Goal: Information Seeking & Learning: Learn about a topic

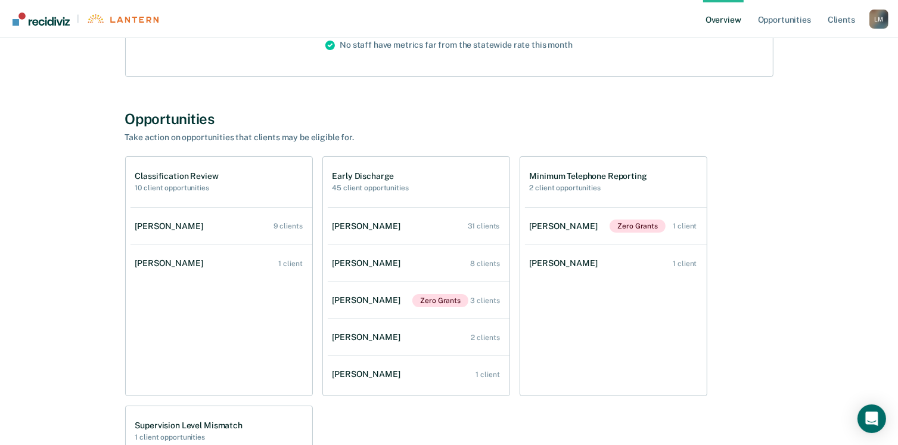
scroll to position [179, 0]
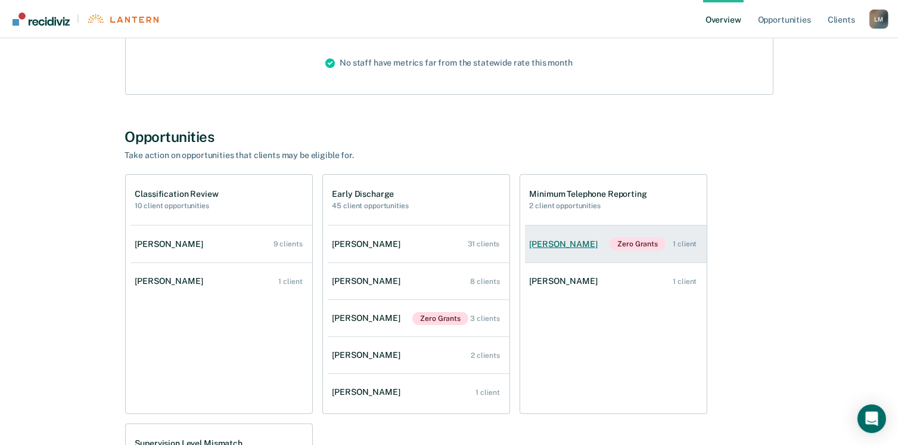
click at [637, 252] on link "[PERSON_NAME] Zero Grants 1 client" at bounding box center [616, 243] width 182 height 37
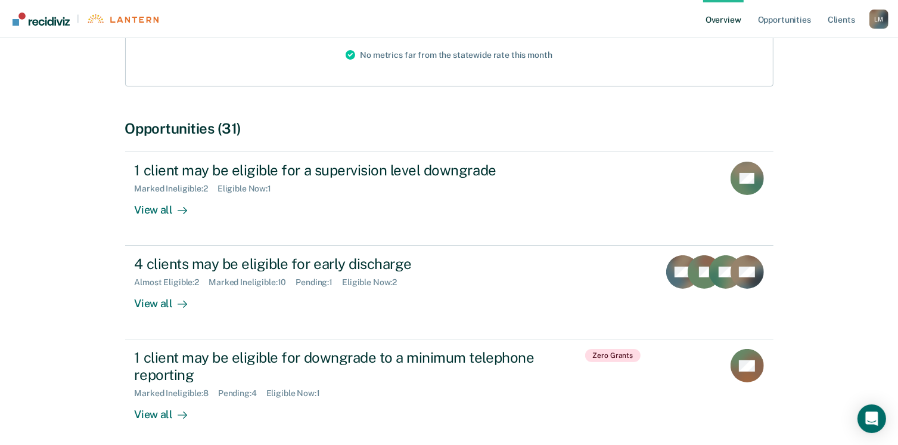
scroll to position [238, 0]
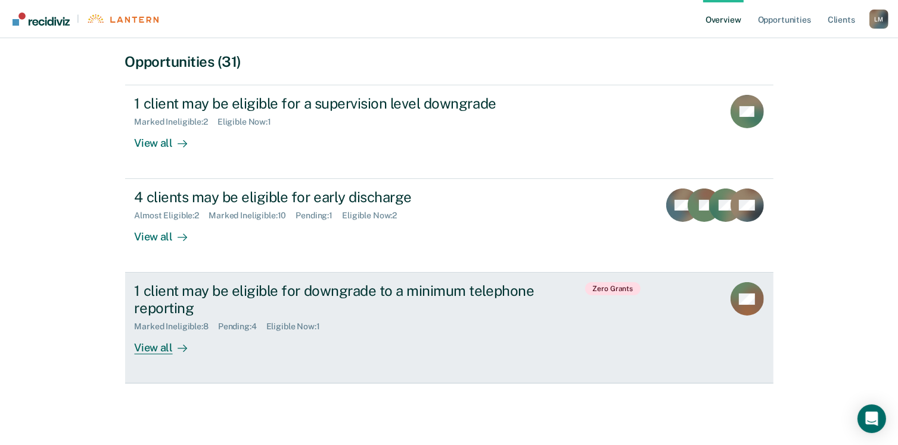
click at [163, 348] on div "View all" at bounding box center [168, 342] width 67 height 23
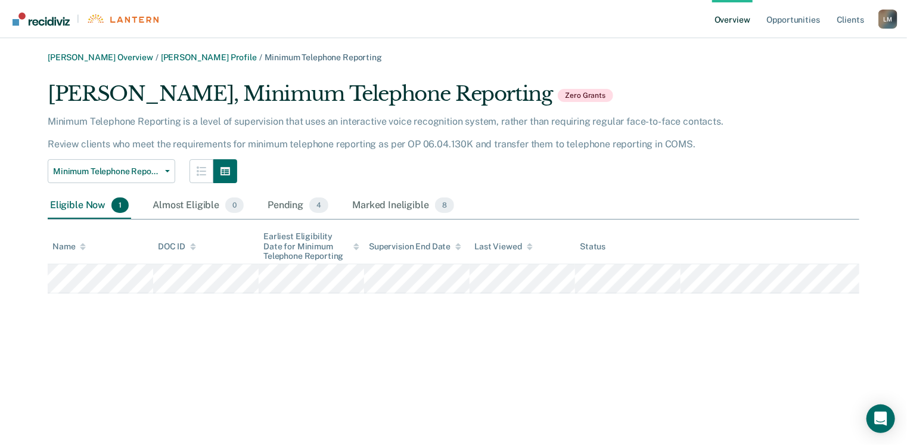
click at [747, 21] on link "Overview" at bounding box center [732, 19] width 41 height 38
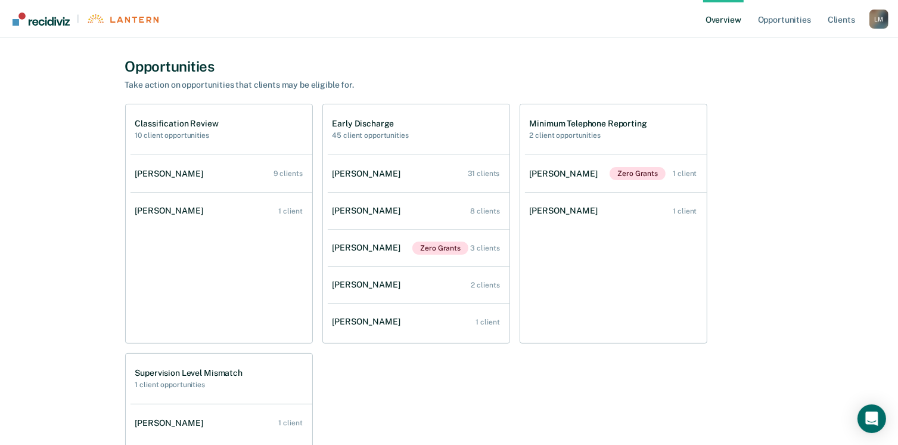
scroll to position [238, 0]
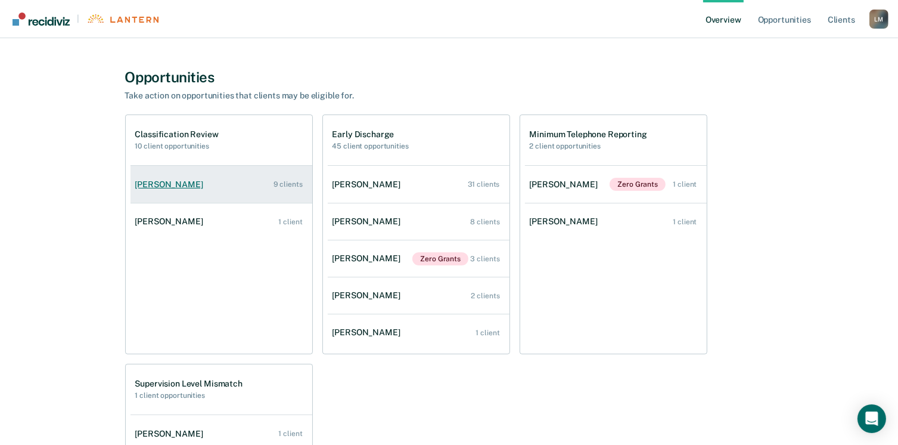
click at [156, 190] on link "[PERSON_NAME] 9 clients" at bounding box center [222, 184] width 182 height 34
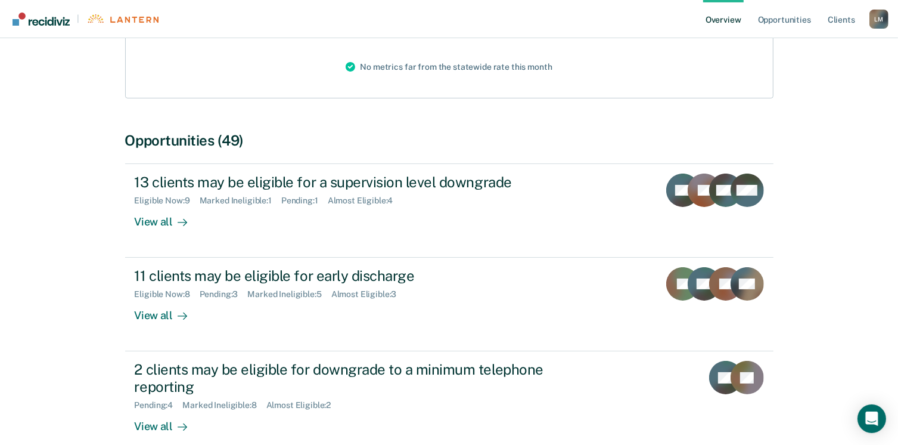
scroll to position [238, 0]
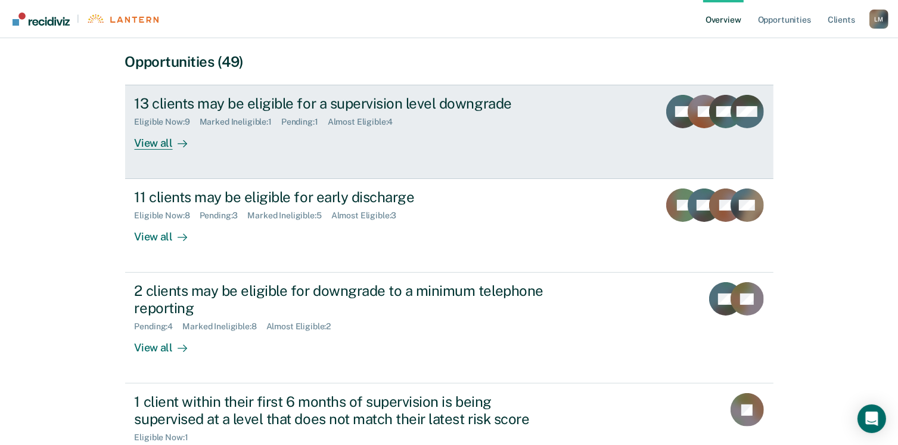
click at [157, 144] on div "View all" at bounding box center [168, 138] width 67 height 23
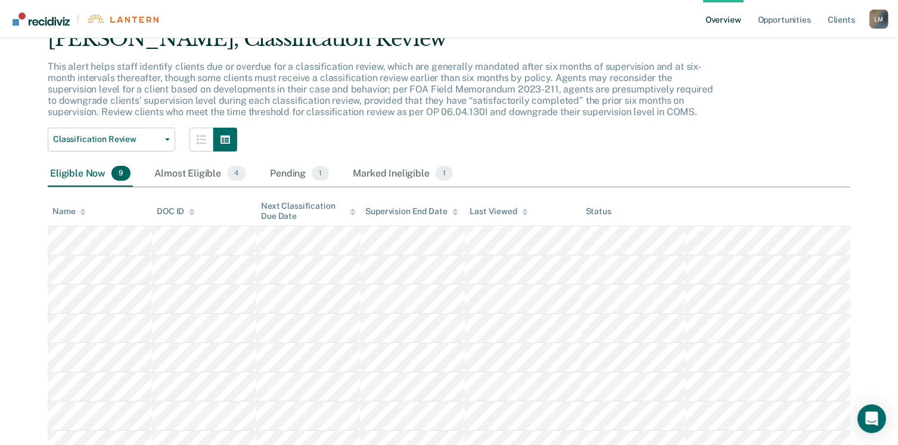
scroll to position [136, 0]
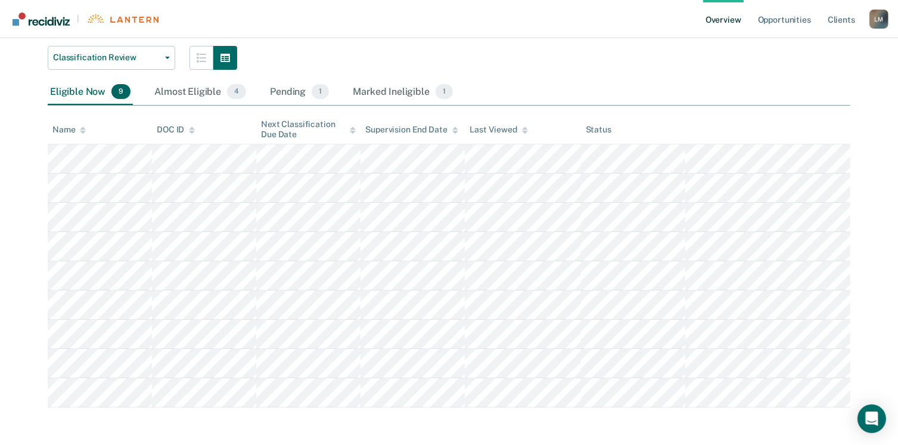
click at [734, 21] on link "Overview" at bounding box center [723, 19] width 41 height 38
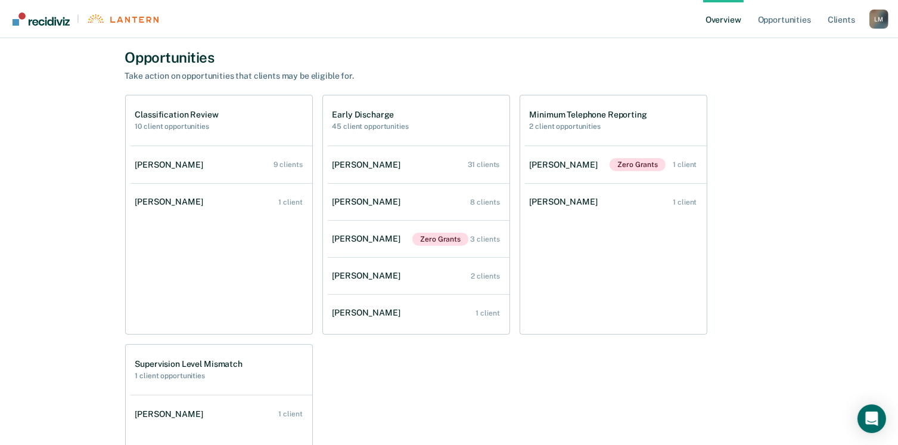
scroll to position [238, 0]
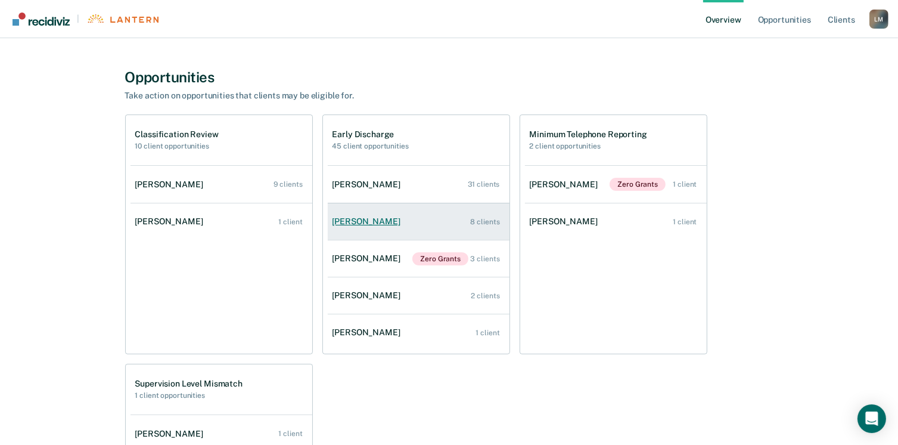
click at [350, 226] on link "[PERSON_NAME] 8 clients" at bounding box center [419, 221] width 182 height 34
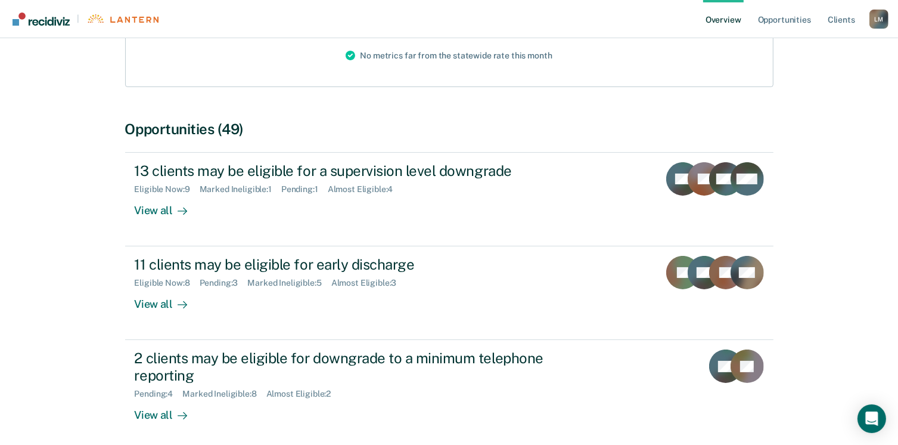
scroll to position [179, 0]
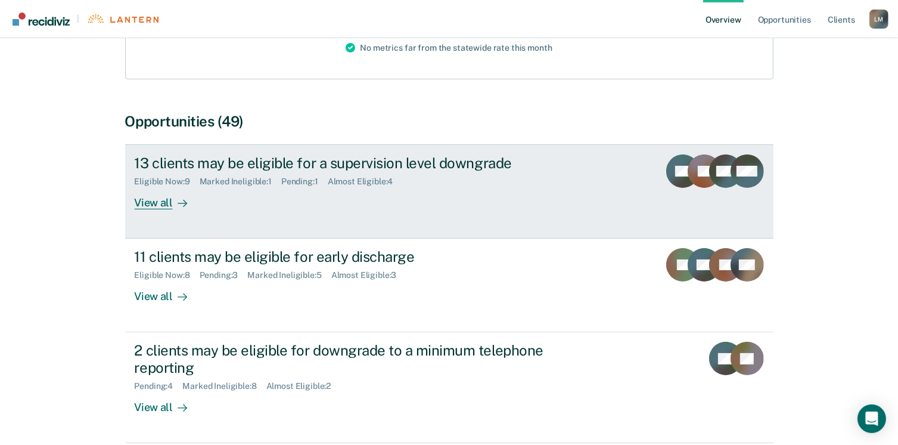
click at [161, 203] on div "View all" at bounding box center [168, 198] width 67 height 23
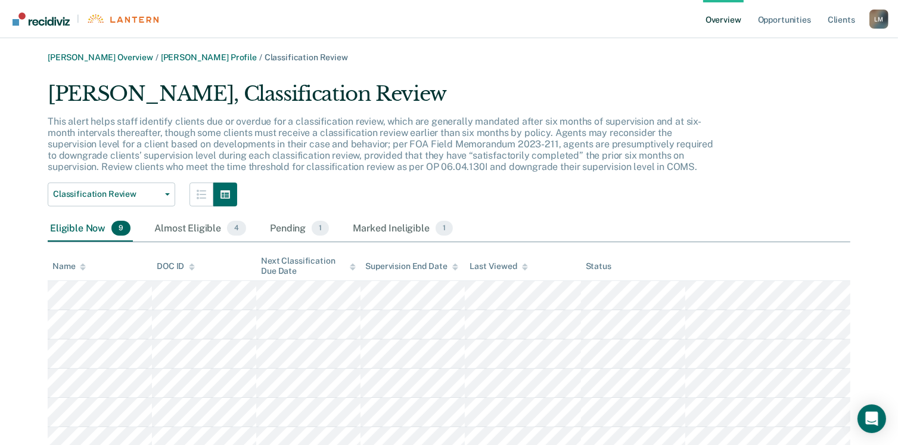
click at [713, 20] on link "Overview" at bounding box center [723, 19] width 41 height 38
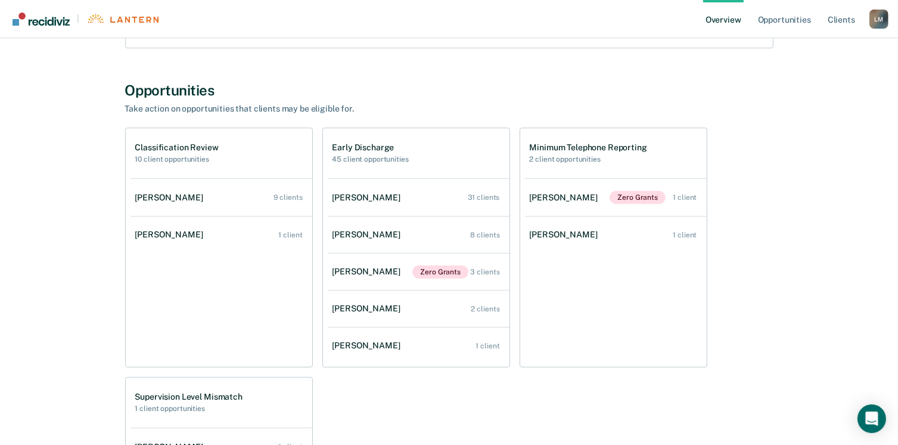
scroll to position [238, 0]
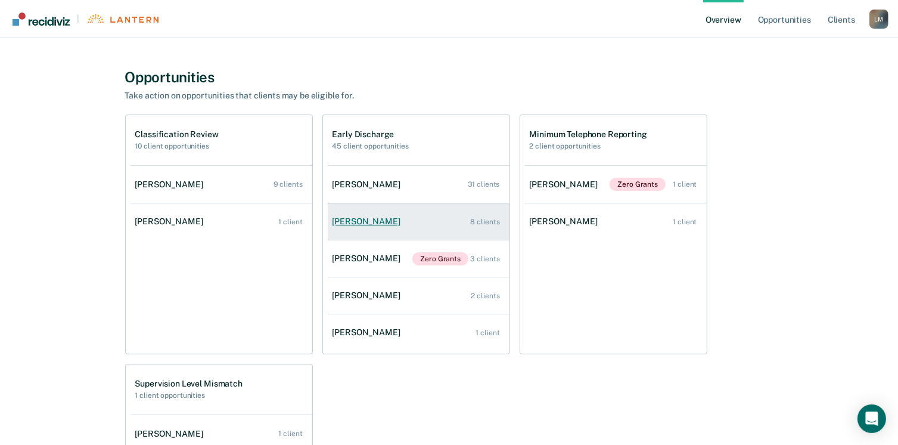
click at [360, 222] on div "[PERSON_NAME]" at bounding box center [369, 221] width 73 height 10
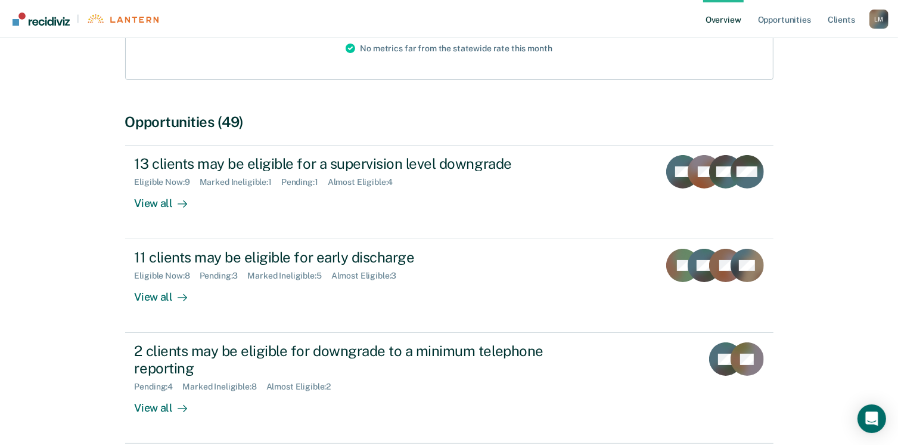
scroll to position [238, 0]
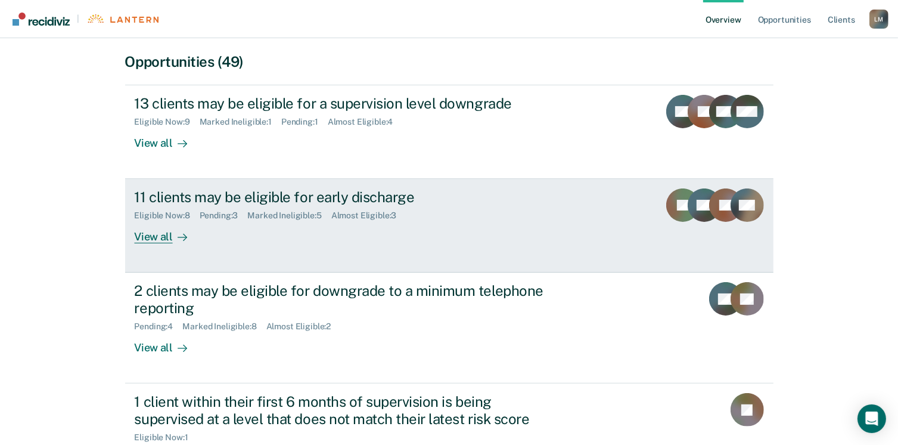
click at [156, 240] on div "View all" at bounding box center [168, 232] width 67 height 23
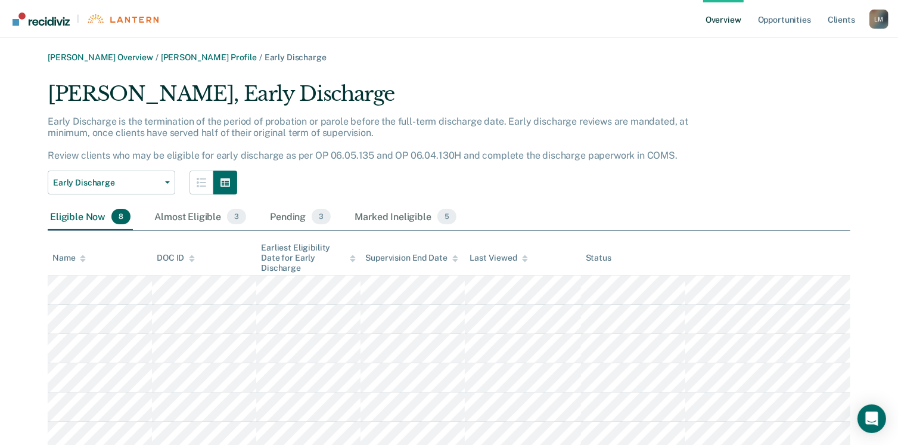
scroll to position [102, 0]
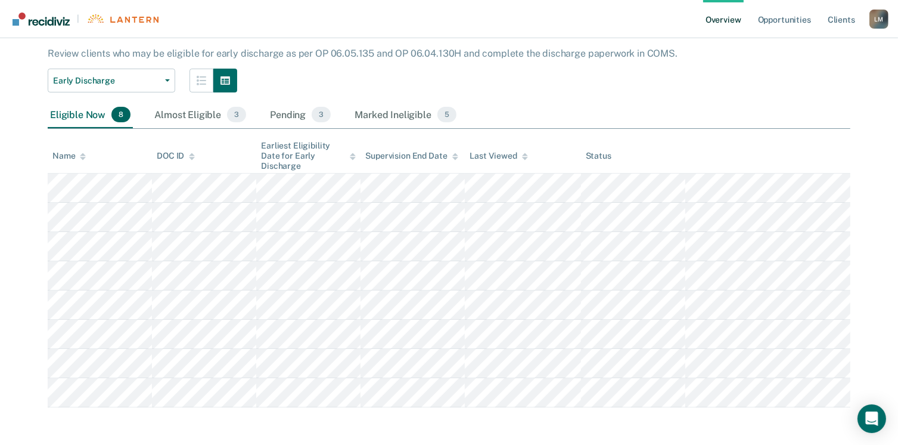
click at [713, 17] on link "Overview" at bounding box center [723, 19] width 41 height 38
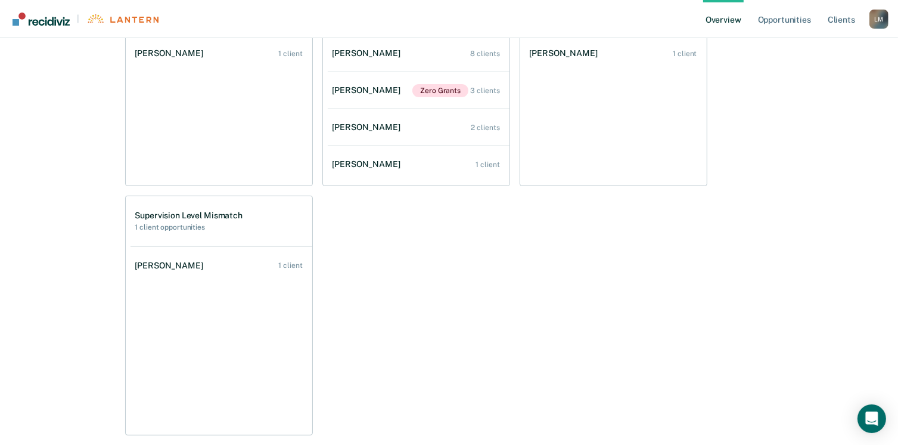
scroll to position [417, 0]
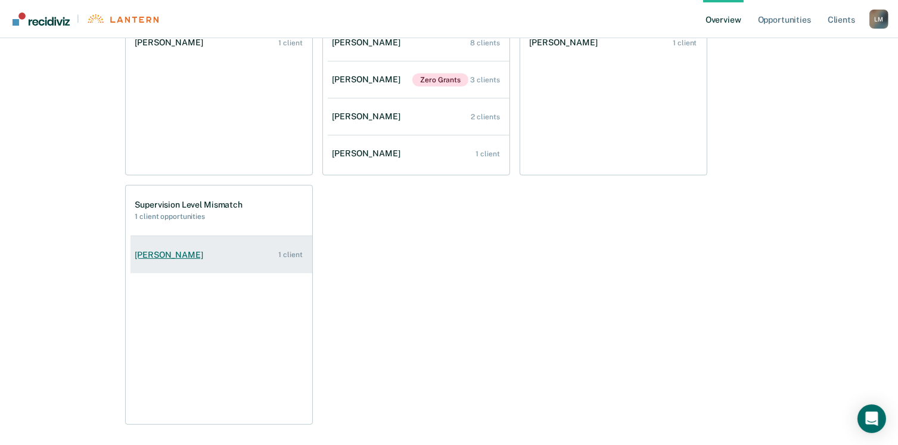
click at [150, 251] on div "[PERSON_NAME]" at bounding box center [171, 255] width 73 height 10
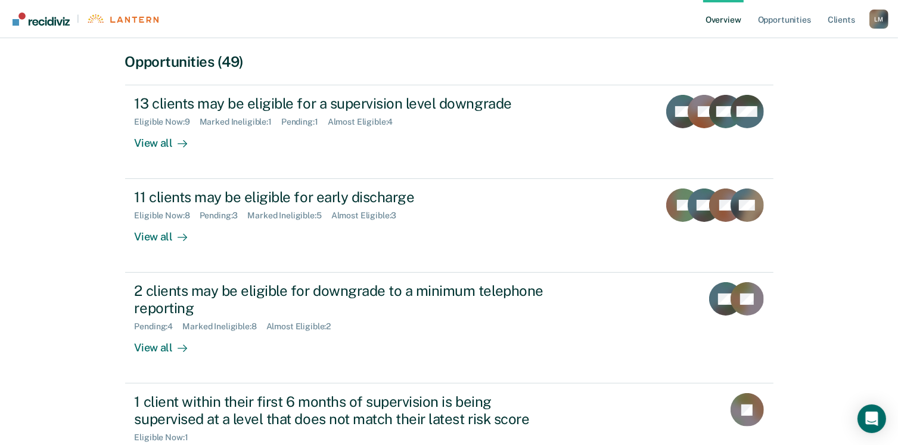
scroll to position [349, 0]
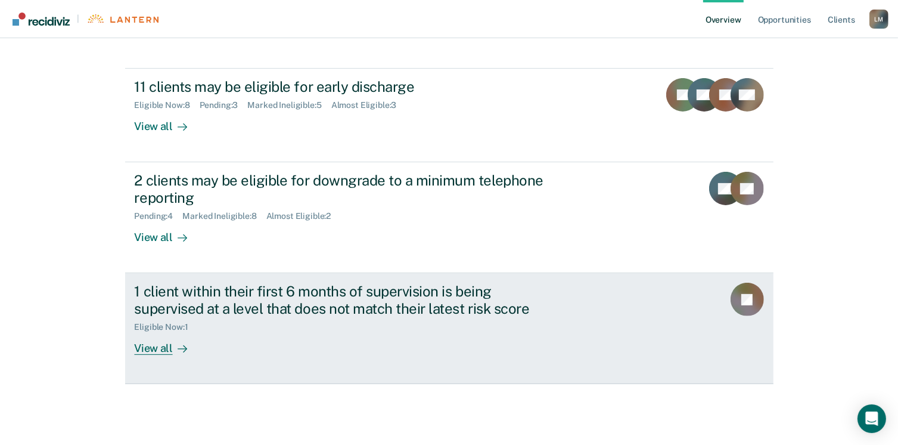
click at [145, 353] on div "View all" at bounding box center [168, 343] width 67 height 23
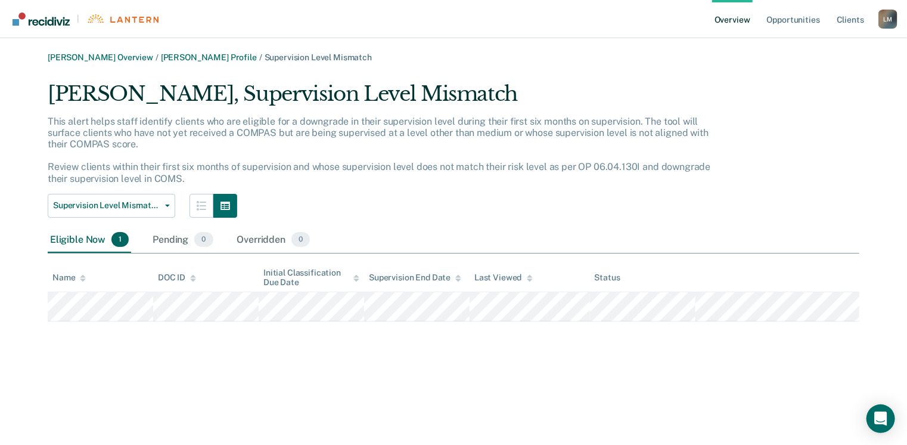
click at [648, 314] on tr at bounding box center [454, 306] width 812 height 29
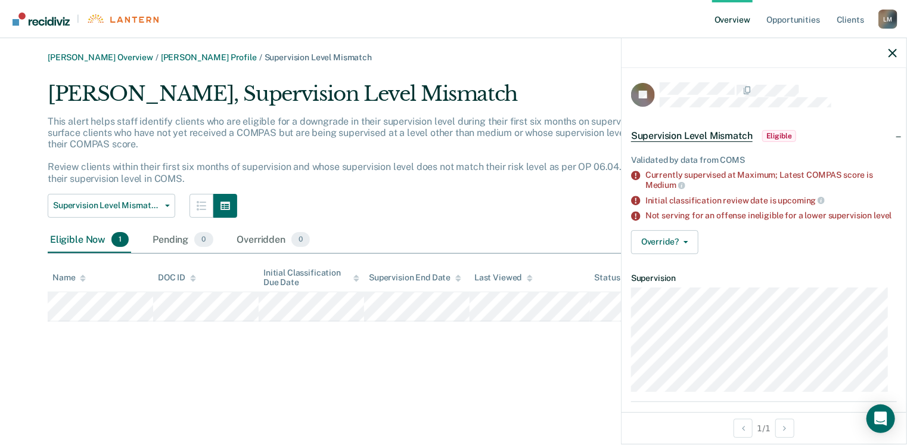
click at [527, 361] on div "[PERSON_NAME] Overview / [PERSON_NAME] Profile / Supervision Level Mismatch [PE…" at bounding box center [453, 229] width 879 height 354
click at [525, 360] on div "[PERSON_NAME] Overview / [PERSON_NAME] Profile / Supervision Level Mismatch [PE…" at bounding box center [453, 229] width 879 height 354
click at [895, 51] on icon "button" at bounding box center [893, 53] width 8 height 8
